Goal: Information Seeking & Learning: Learn about a topic

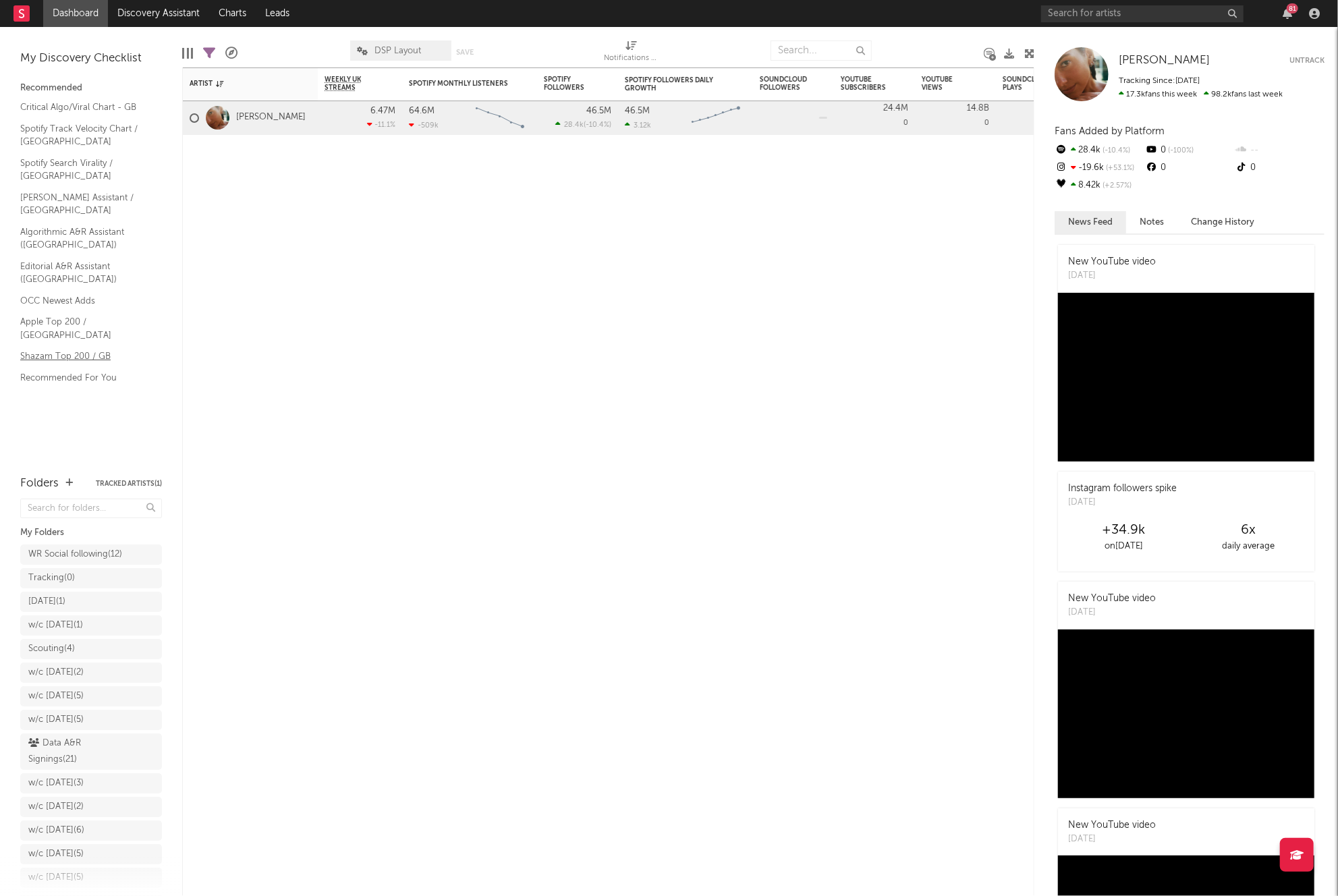
click at [36, 349] on link "Shazam Top 200 / GB" at bounding box center [84, 356] width 128 height 15
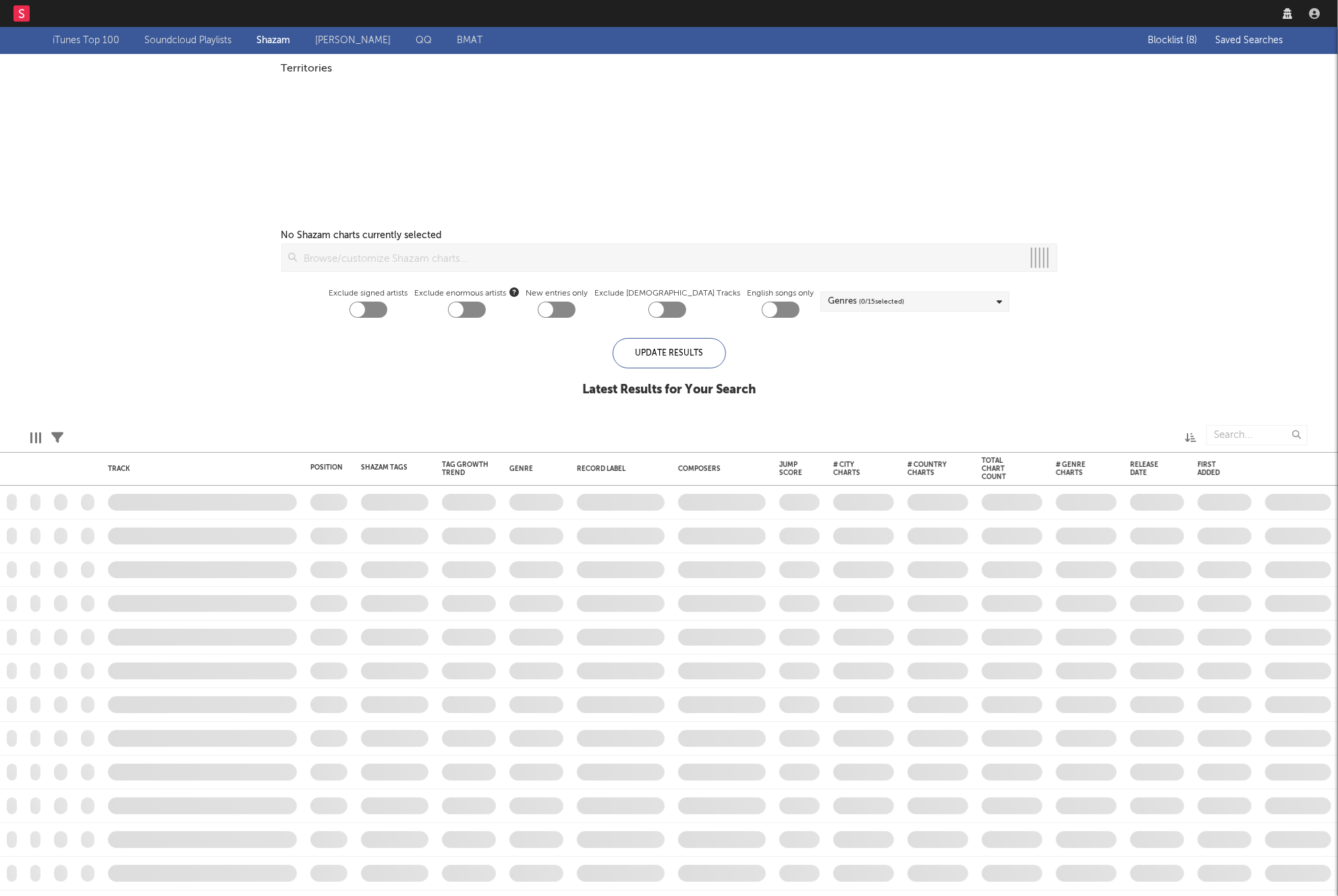
checkbox input "true"
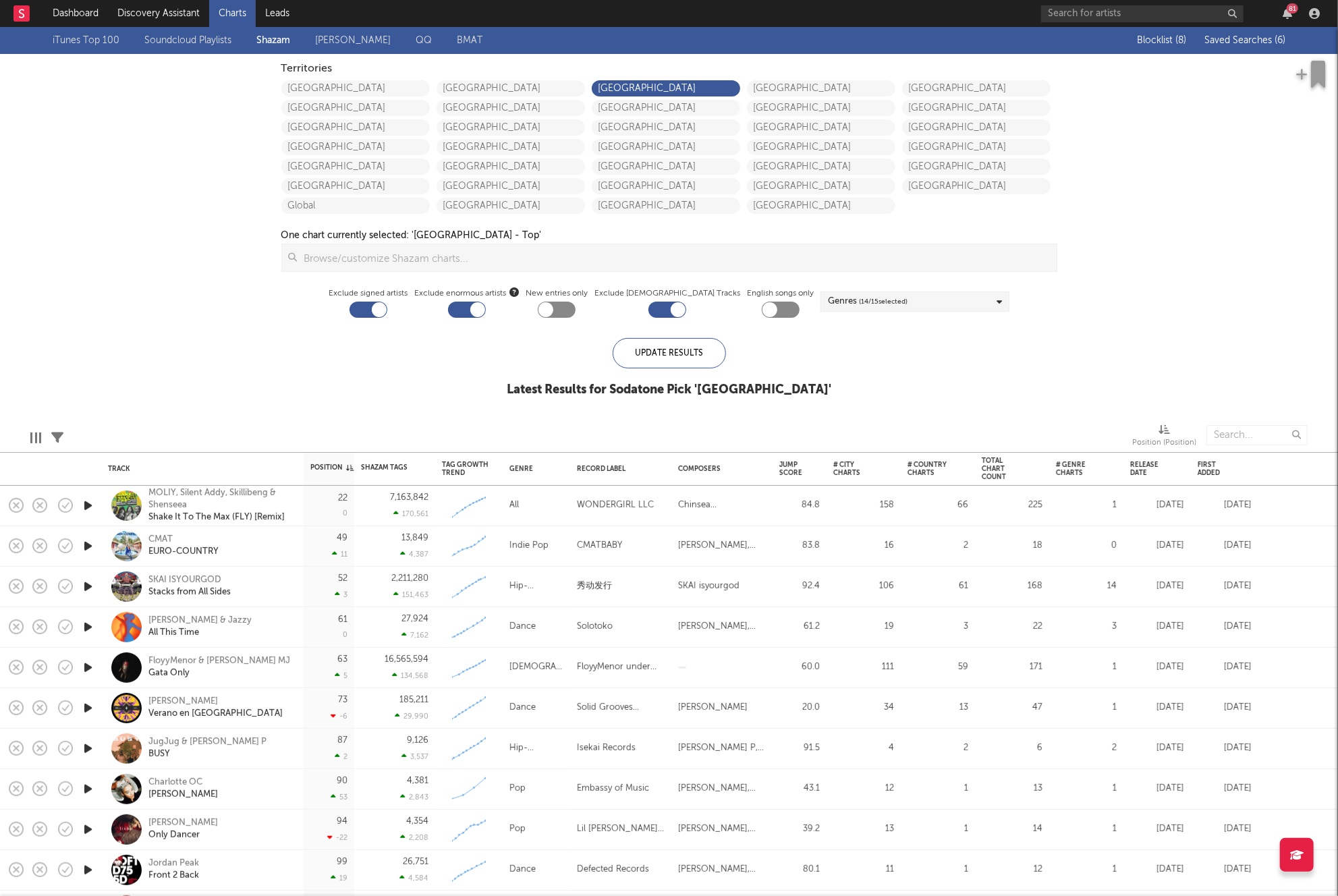
click at [1234, 40] on span "Saved Searches ( 6 )" at bounding box center [1245, 41] width 81 height 10
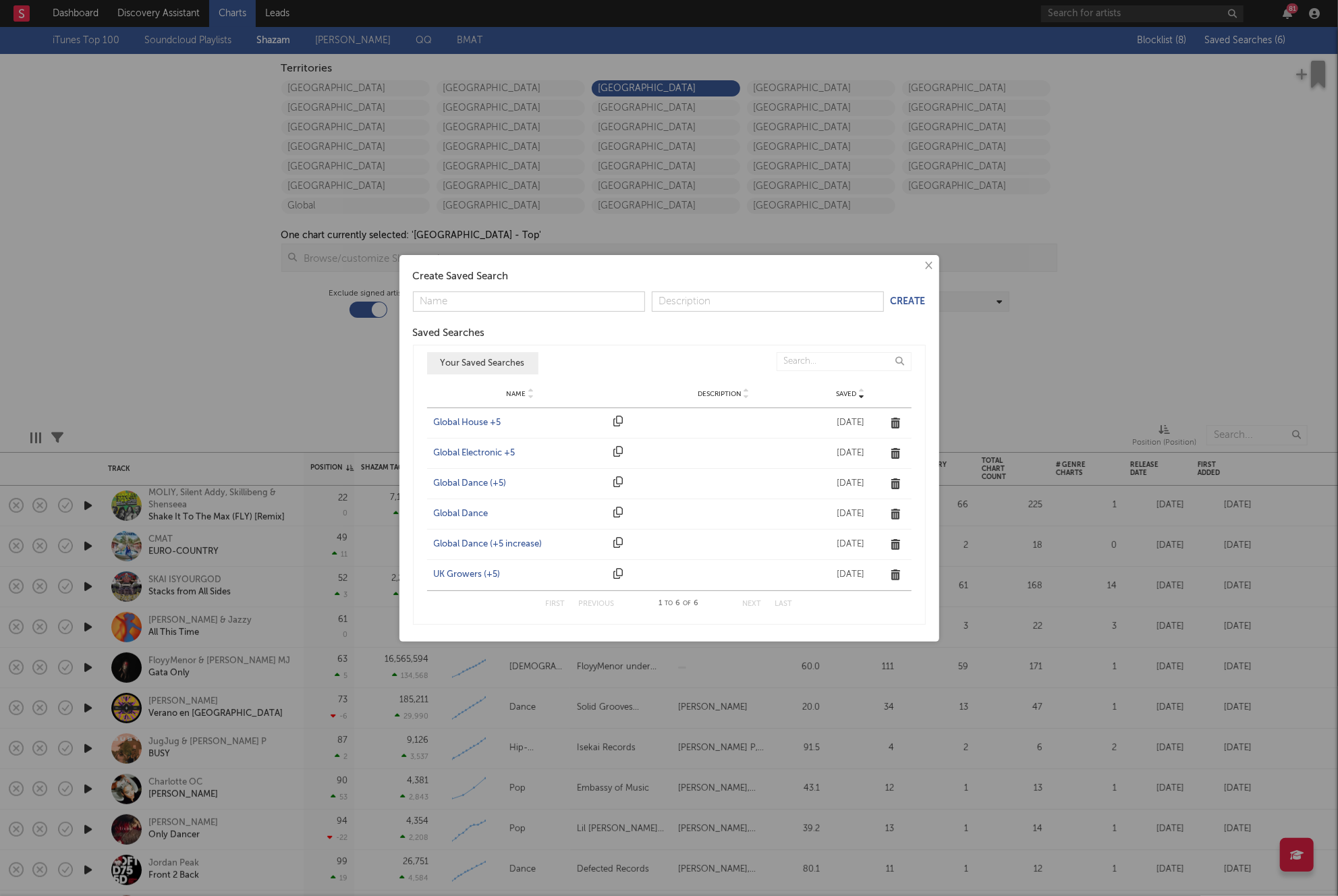
click at [489, 566] on div "Name UK Growers (+5) Description Saved Aug 12, 2022" at bounding box center [670, 575] width 485 height 30
click at [485, 572] on div "UK Growers (+5)" at bounding box center [521, 575] width 173 height 14
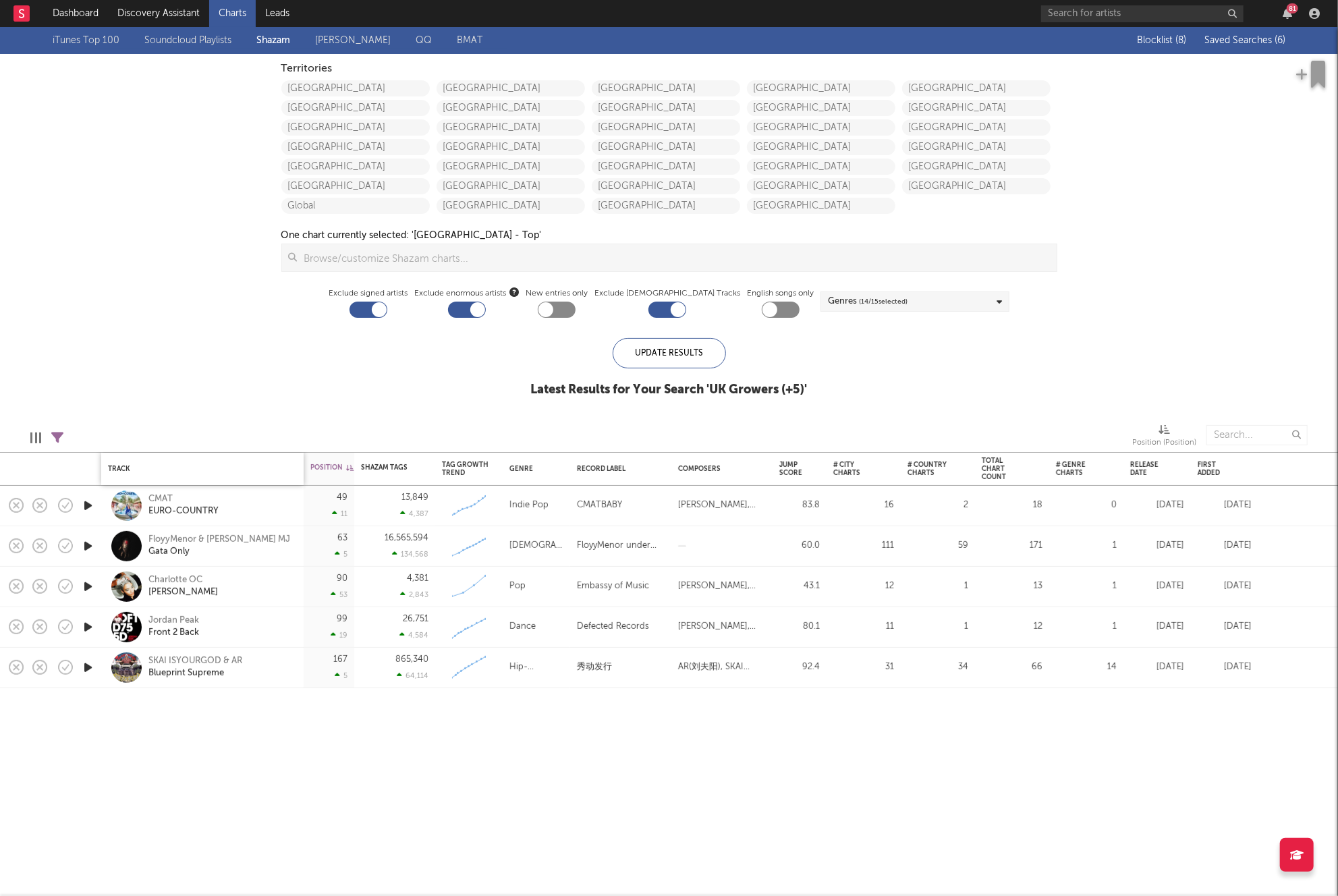
click at [178, 463] on div "Track" at bounding box center [202, 469] width 189 height 28
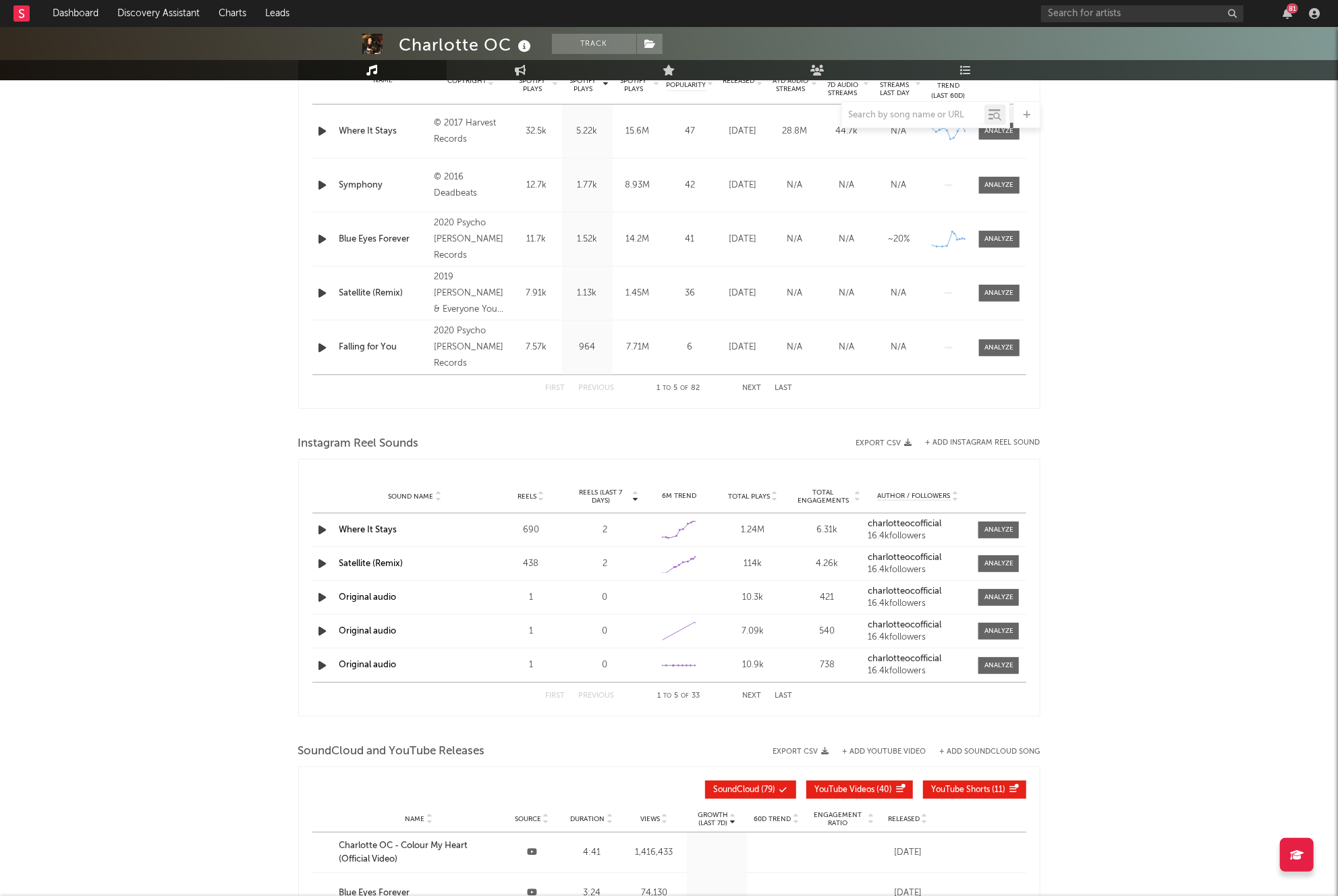
scroll to position [844, 0]
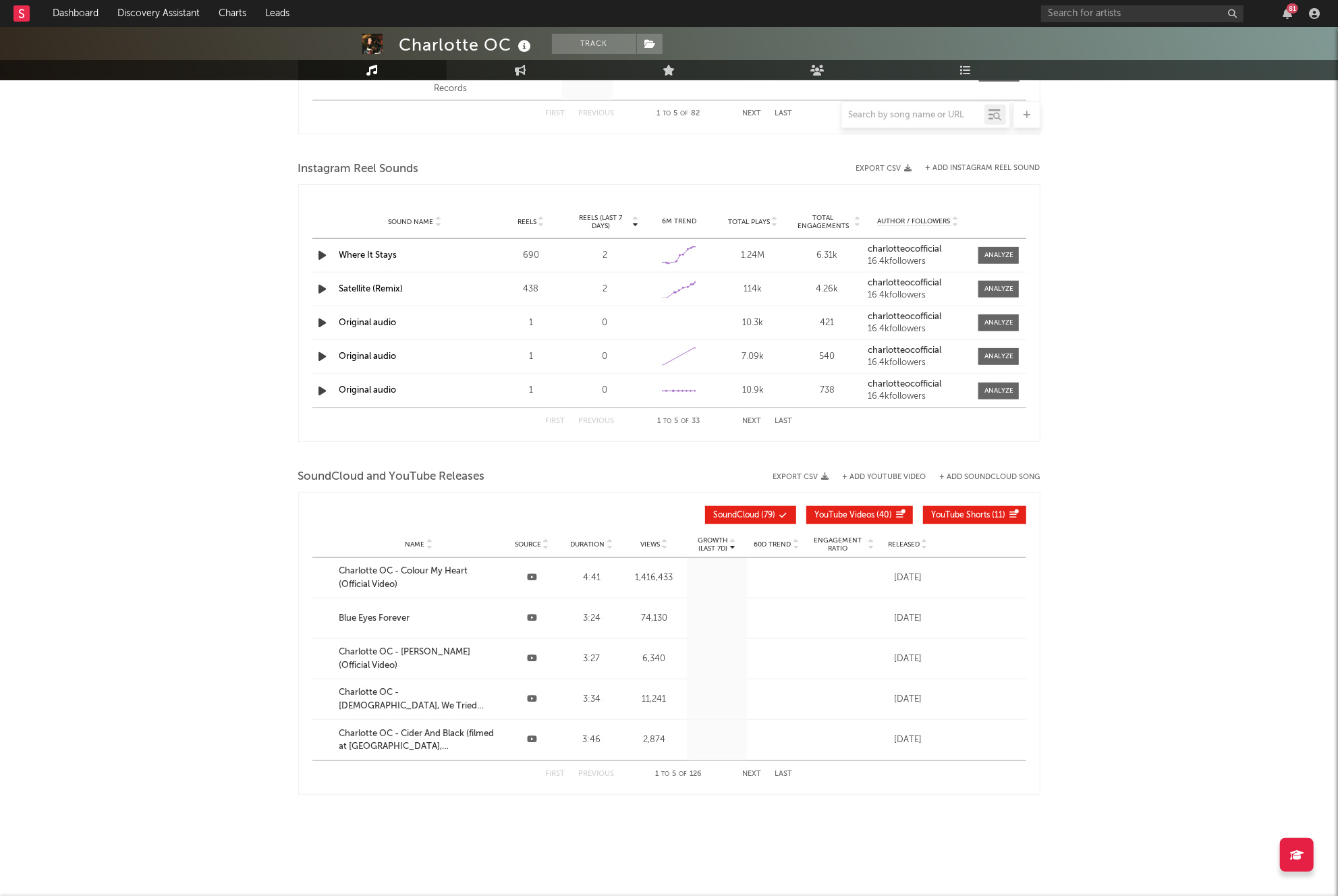
select select "6m"
